Goal: Check status: Check status

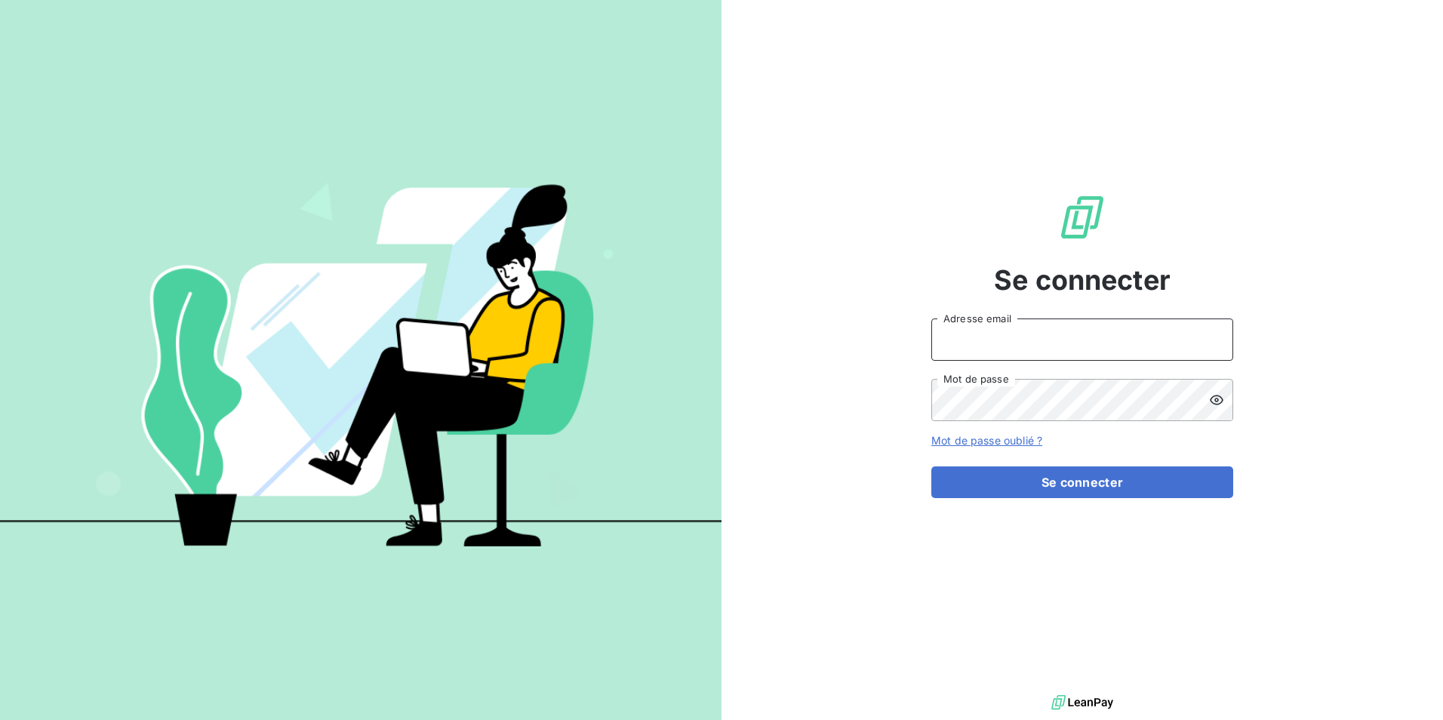
click at [1047, 343] on input "Adresse email" at bounding box center [1083, 340] width 302 height 42
type input "[EMAIL_ADDRESS][DOMAIN_NAME]"
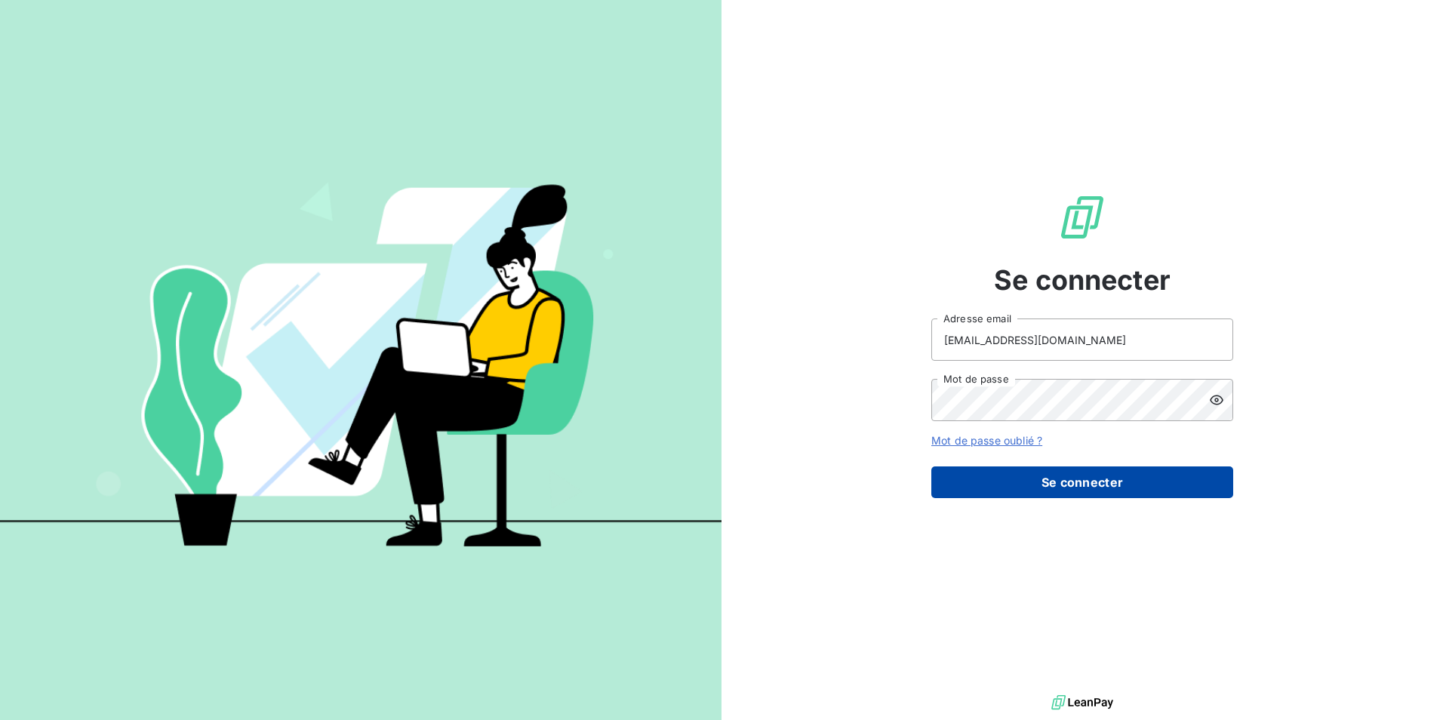
click at [1078, 485] on button "Se connecter" at bounding box center [1083, 483] width 302 height 32
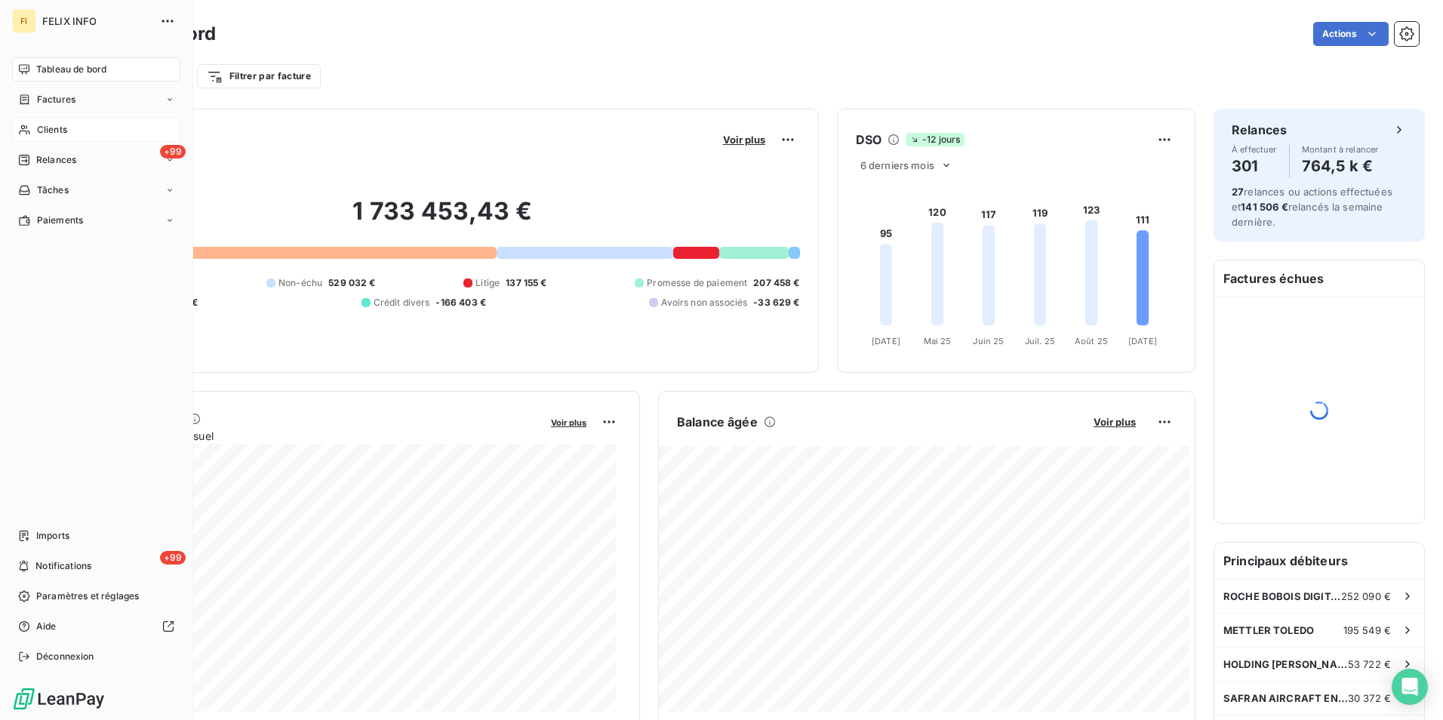
click at [56, 124] on span "Clients" at bounding box center [52, 130] width 30 height 14
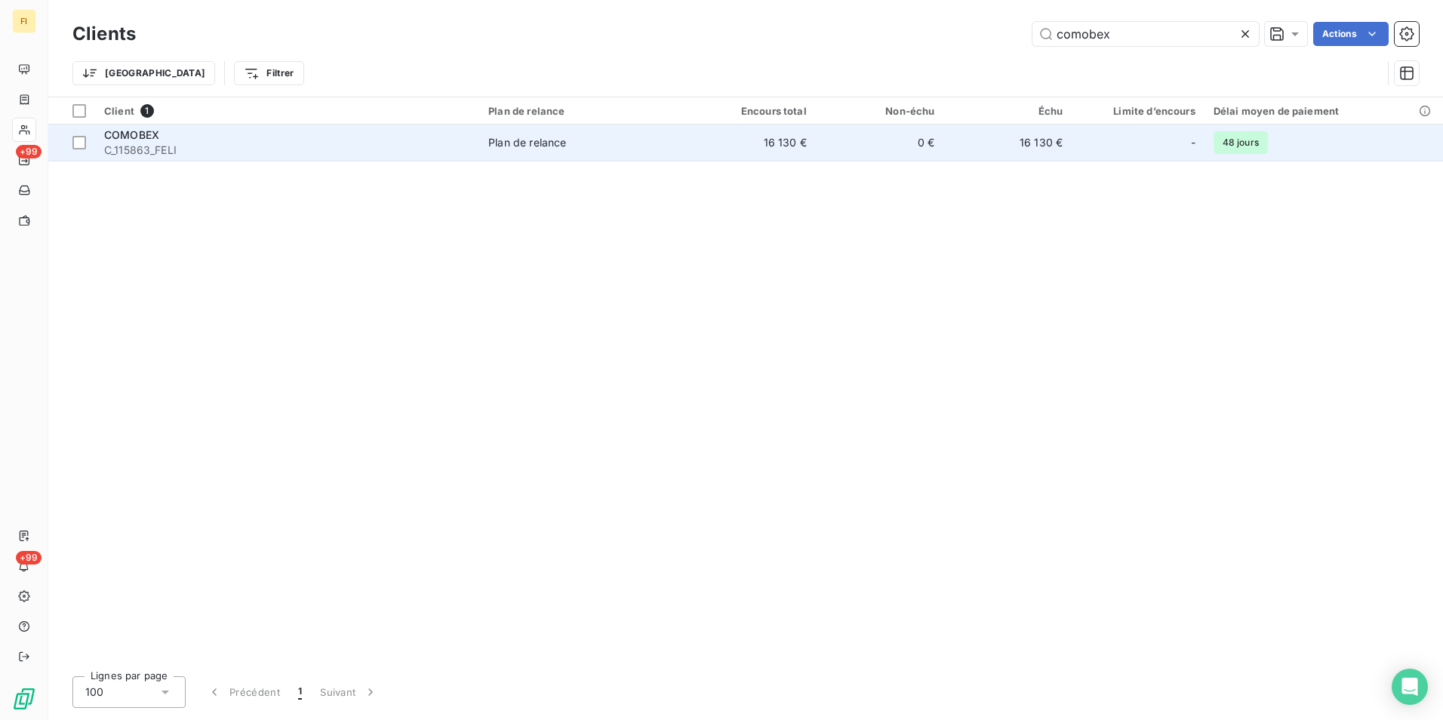
type input "comobex"
click at [938, 139] on td "0 €" at bounding box center [880, 143] width 128 height 36
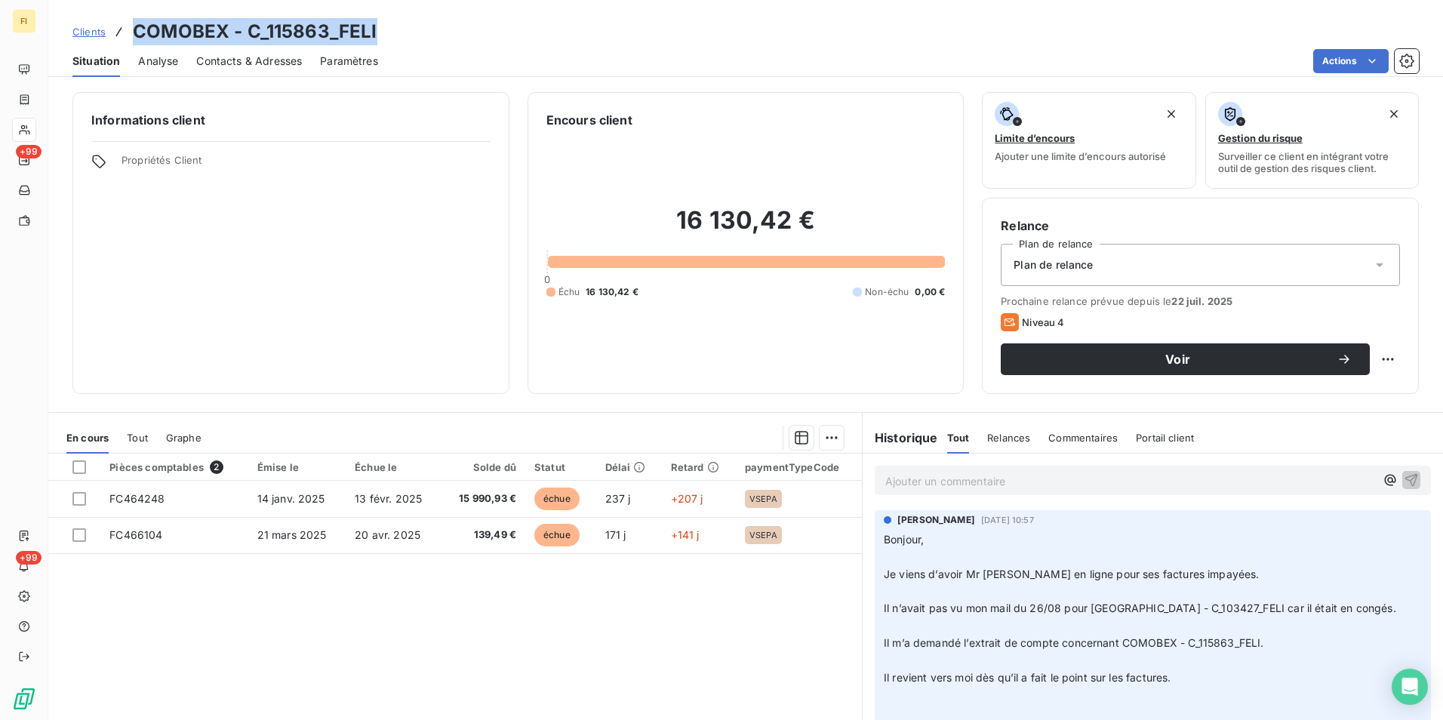
drag, startPoint x: 387, startPoint y: 26, endPoint x: 137, endPoint y: 24, distance: 249.9
click at [137, 24] on div "Clients COMOBEX - C_115863_FELI" at bounding box center [745, 31] width 1395 height 27
drag, startPoint x: 137, startPoint y: 24, endPoint x: 329, endPoint y: 35, distance: 192.8
copy h3 "COMOBEX - C_115863_FELI"
click at [102, 33] on span "Clients" at bounding box center [88, 32] width 33 height 12
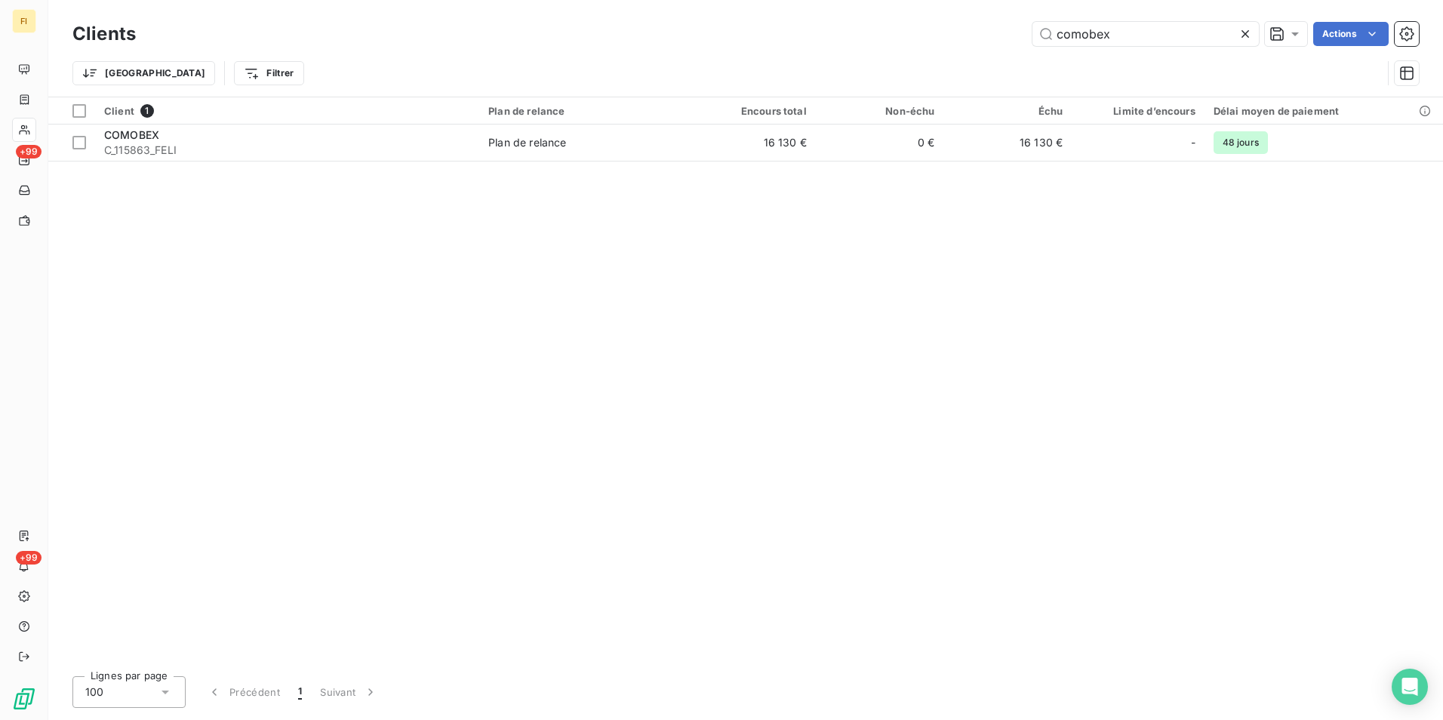
drag, startPoint x: 1126, startPoint y: 39, endPoint x: 919, endPoint y: 42, distance: 206.9
click at [929, 40] on div "comobex Actions" at bounding box center [786, 34] width 1265 height 24
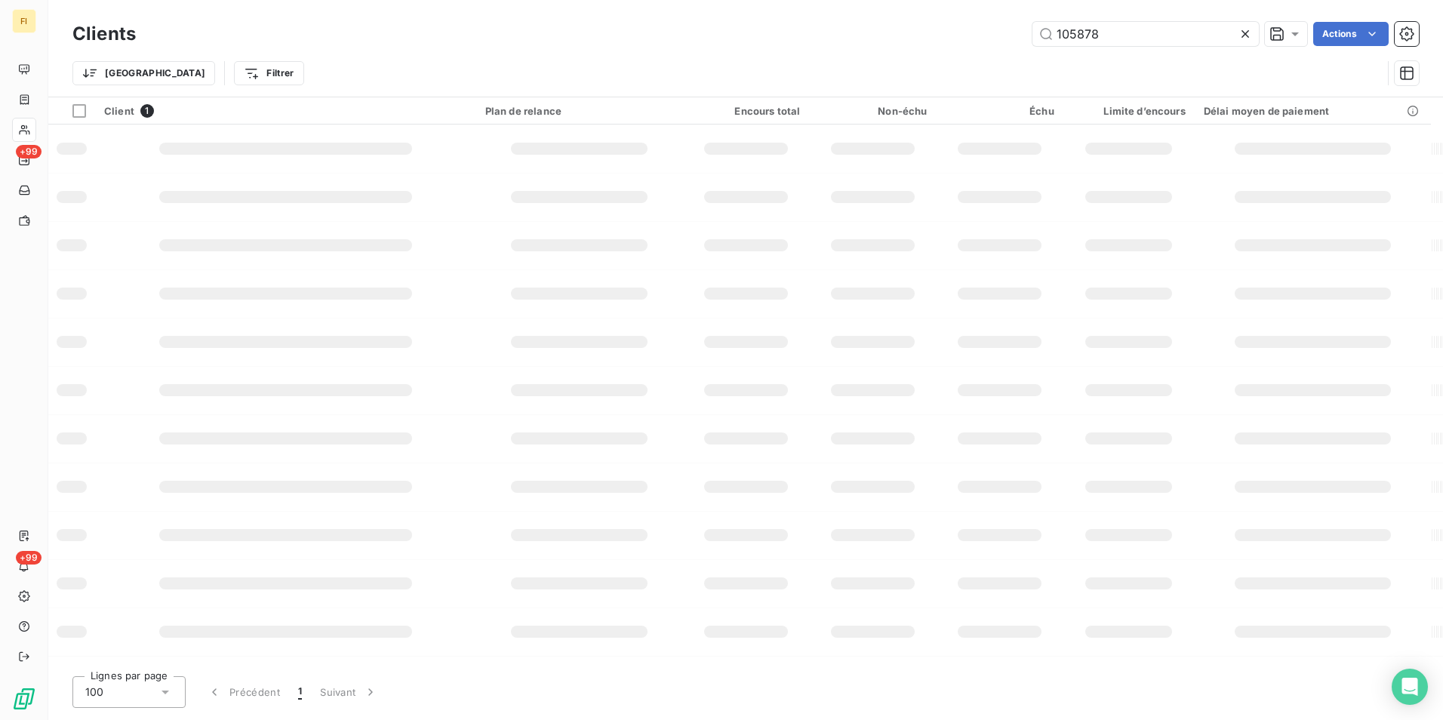
type input "105878"
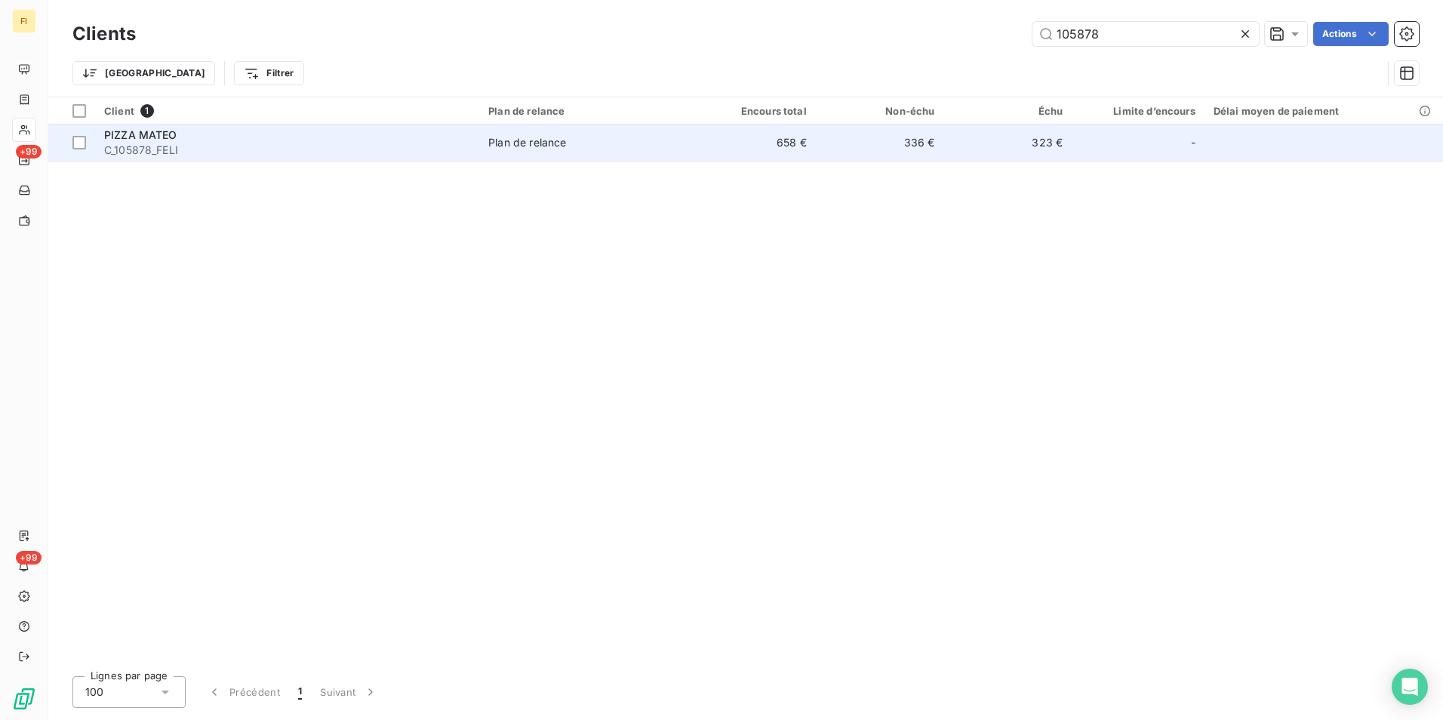
click at [801, 143] on td "658 €" at bounding box center [752, 143] width 128 height 36
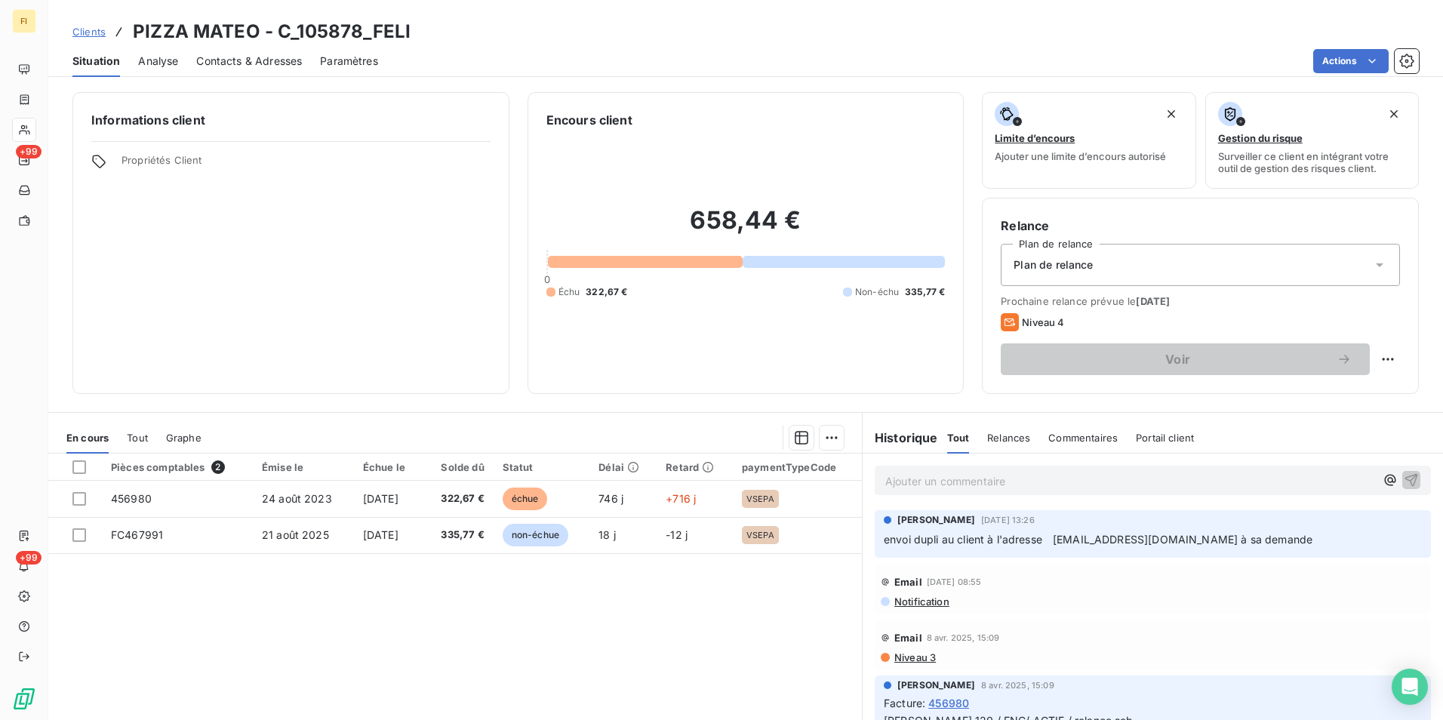
click at [96, 35] on span "Clients" at bounding box center [88, 32] width 33 height 12
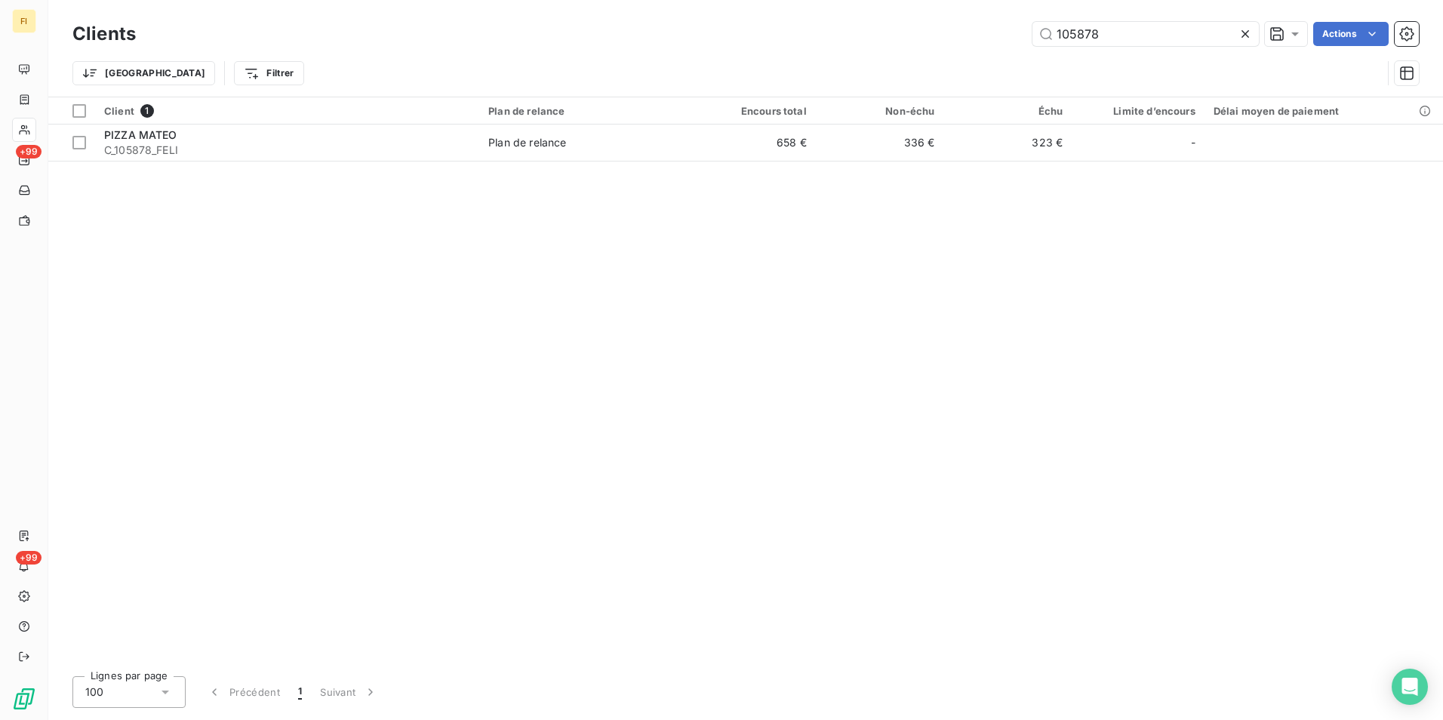
drag, startPoint x: 1103, startPoint y: 34, endPoint x: 642, endPoint y: 59, distance: 461.9
click at [815, 52] on div "Clients 105878 Actions Trier Filtrer" at bounding box center [745, 57] width 1347 height 79
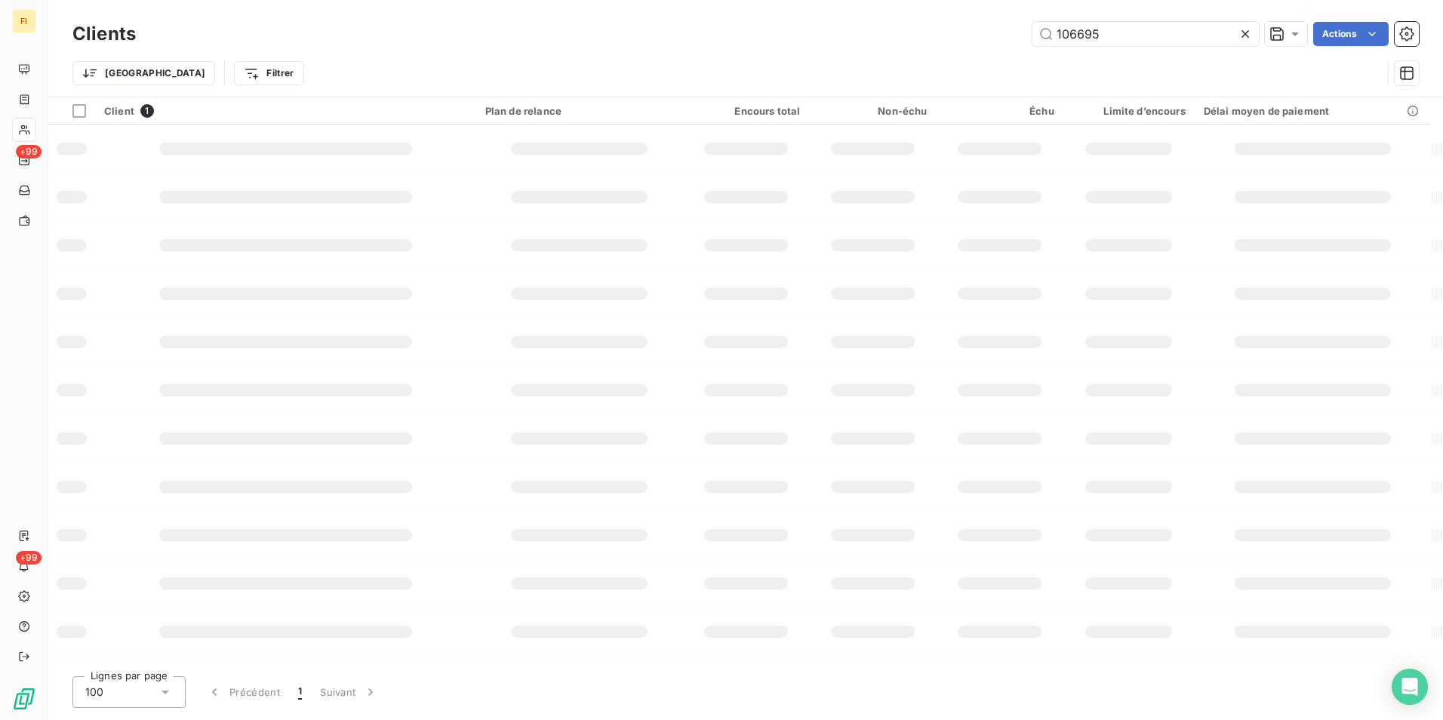
type input "106695"
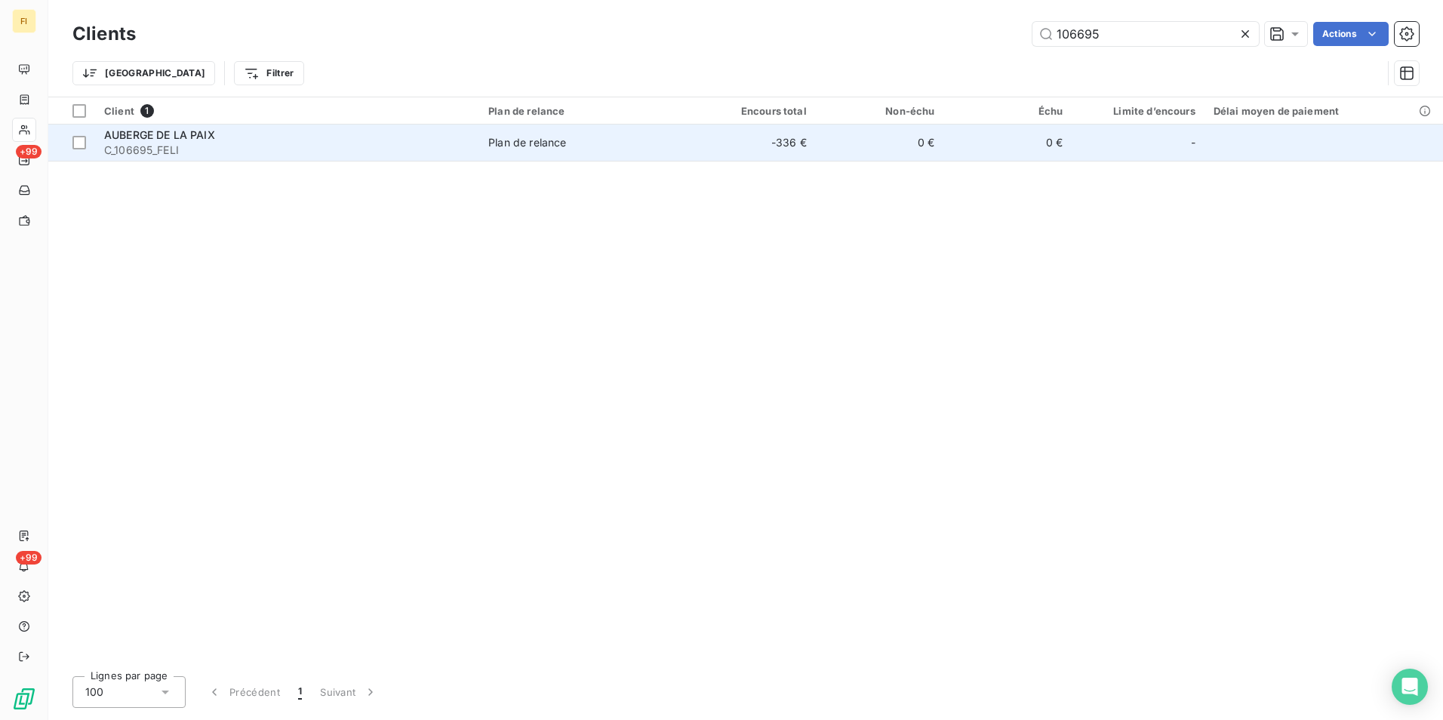
click at [403, 146] on span "C_106695_FELI" at bounding box center [287, 150] width 366 height 15
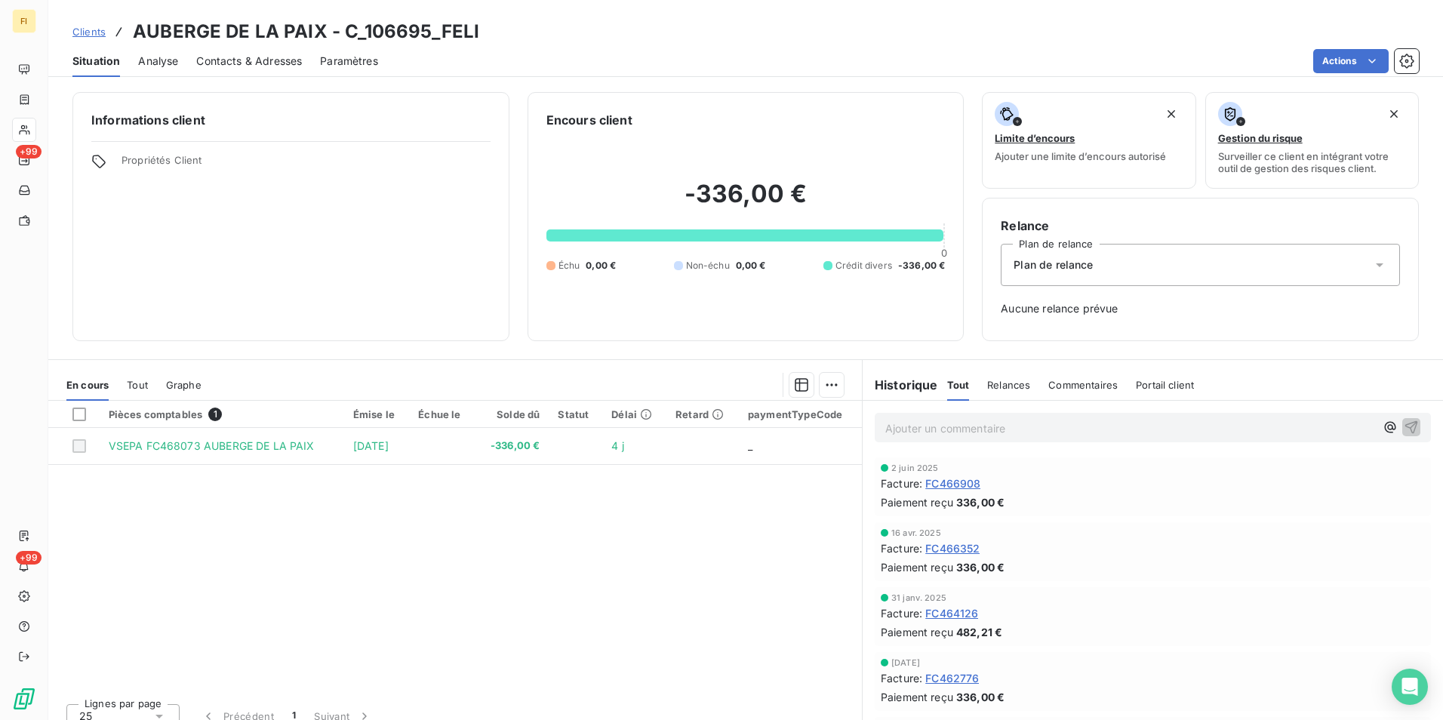
click at [272, 48] on div "Contacts & Adresses" at bounding box center [249, 61] width 106 height 32
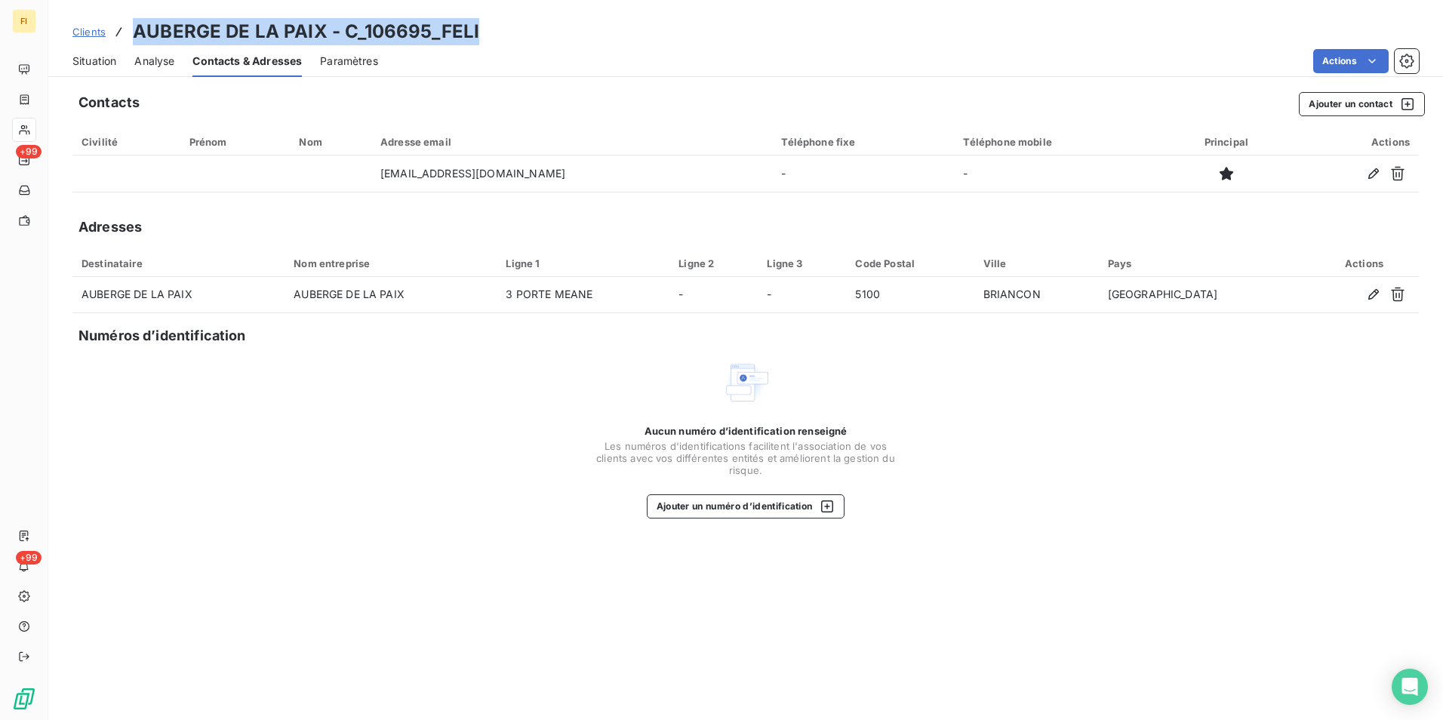
drag, startPoint x: 496, startPoint y: 36, endPoint x: 130, endPoint y: 36, distance: 366.1
click at [130, 36] on div "Clients AUBERGE DE LA PAIX - C_106695_FELI" at bounding box center [745, 31] width 1395 height 27
drag, startPoint x: 130, startPoint y: 36, endPoint x: 319, endPoint y: 42, distance: 188.8
copy h3 "AUBERGE DE LA PAIX - C_106695_FELI"
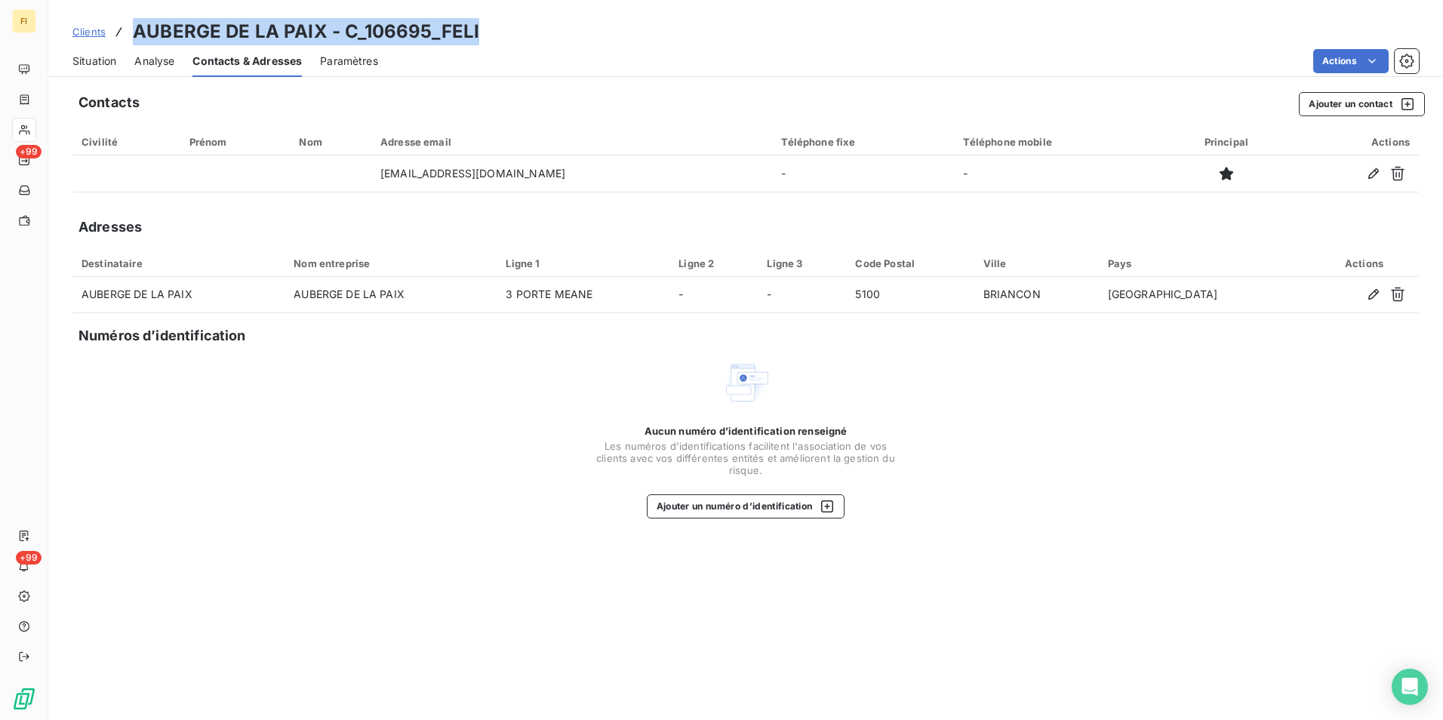
click at [90, 24] on link "Clients" at bounding box center [88, 31] width 33 height 15
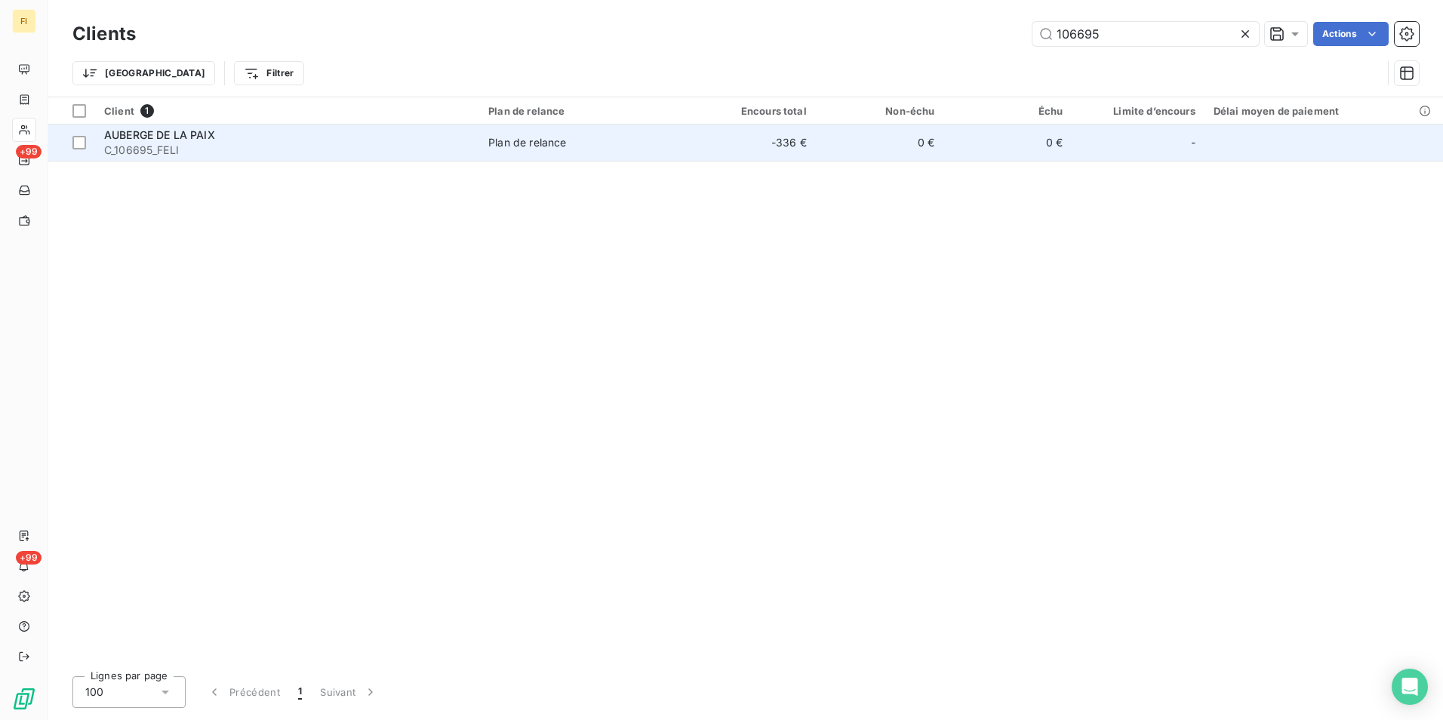
click at [367, 147] on span "C_106695_FELI" at bounding box center [287, 150] width 366 height 15
